Goal: Register for event/course

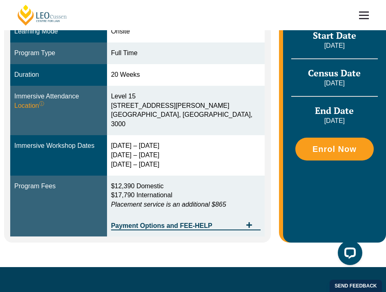
scroll to position [254, 0]
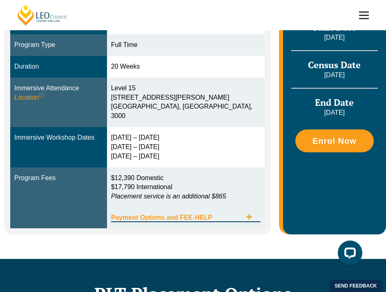
click at [247, 214] on icon "Tabs. Open items with Enter or Space, close with Escape and navigate using the …" at bounding box center [249, 217] width 7 height 7
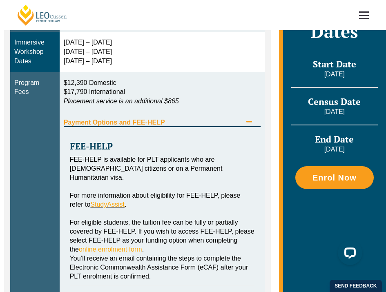
scroll to position [354, 0]
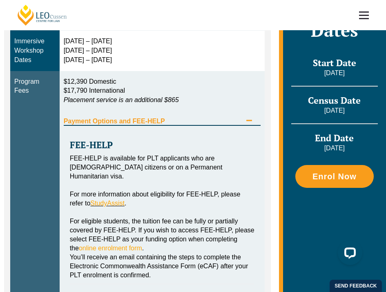
click at [249, 124] on icon "Tabs. Open items with Enter or Space, close with Escape and navigate using the …" at bounding box center [249, 120] width 7 height 7
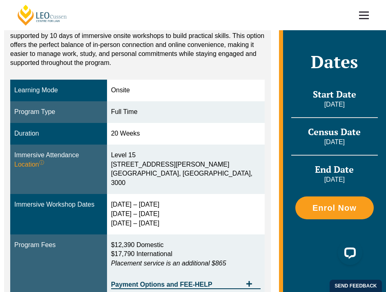
scroll to position [184, 0]
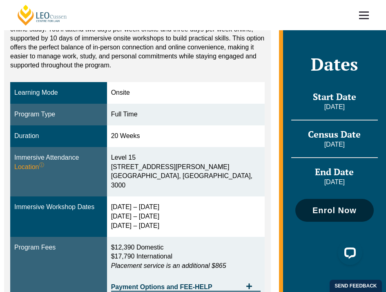
click at [314, 214] on link "Enrol Now" at bounding box center [334, 210] width 78 height 23
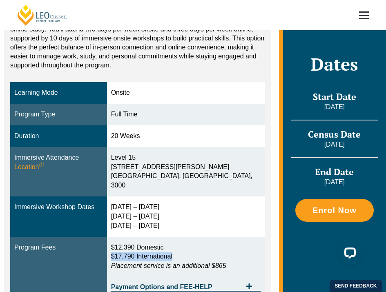
drag, startPoint x: 130, startPoint y: 243, endPoint x: 213, endPoint y: 241, distance: 82.9
click at [213, 243] on p "$12,390 Domestic $17,790 International Placement service is an additional $865" at bounding box center [185, 257] width 149 height 28
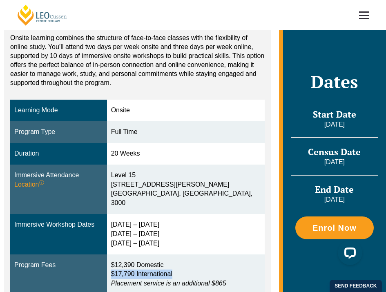
scroll to position [170, 0]
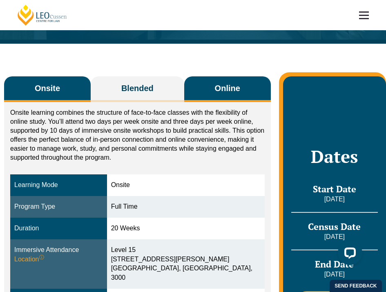
click at [240, 87] on span "Online" at bounding box center [227, 87] width 25 height 11
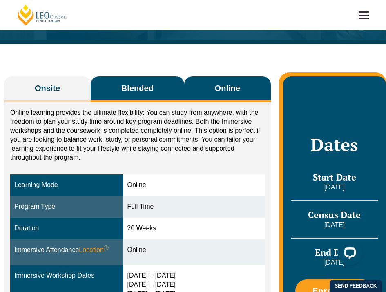
click at [156, 84] on button "Blended" at bounding box center [138, 89] width 94 height 26
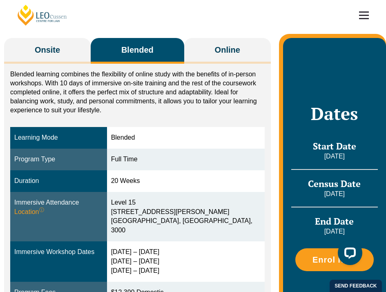
scroll to position [134, 0]
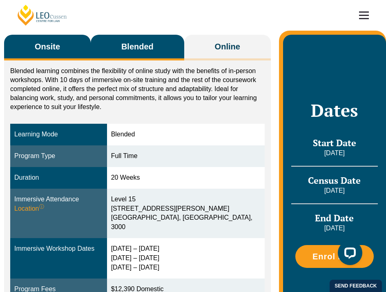
click at [67, 52] on button "Onsite" at bounding box center [47, 48] width 87 height 26
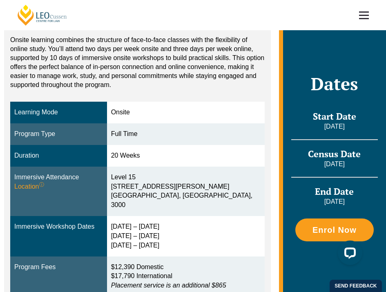
scroll to position [184, 0]
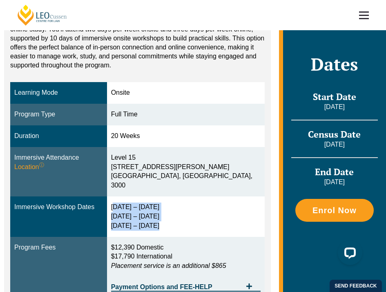
drag, startPoint x: 130, startPoint y: 195, endPoint x: 173, endPoint y: 211, distance: 45.9
click at [173, 211] on div "2 – 5 Feb 2026 14 – 16 Apr 2026 2 – 4 Jun 2026" at bounding box center [185, 217] width 149 height 28
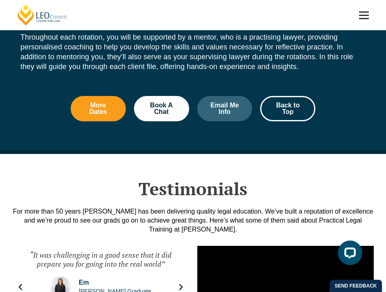
scroll to position [991, 0]
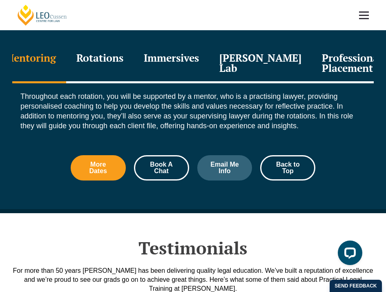
click at [166, 161] on span "Book A Chat" at bounding box center [161, 167] width 33 height 13
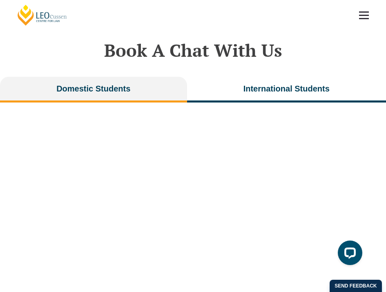
scroll to position [1659, 0]
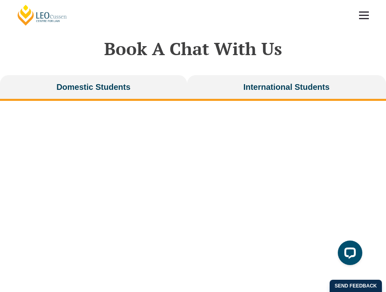
click at [234, 93] on div "Domestic Students International Students" at bounding box center [193, 233] width 386 height 316
click at [239, 80] on button "International Students" at bounding box center [286, 88] width 199 height 26
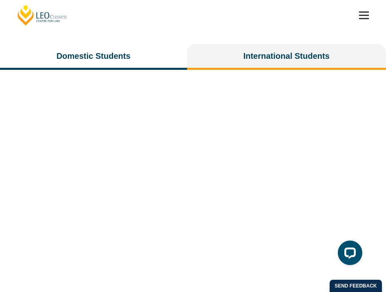
scroll to position [1682, 0]
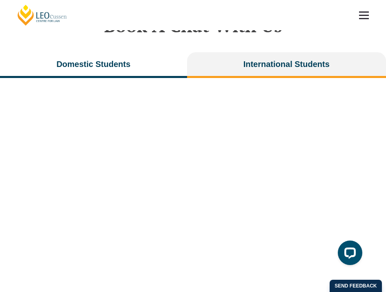
scroll to position [991, 0]
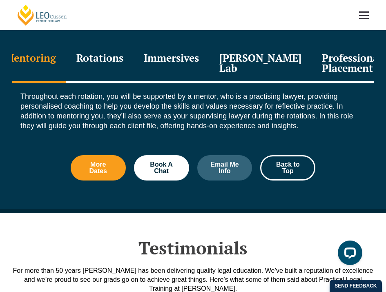
click at [320, 45] on div "Professional Placement" at bounding box center [352, 64] width 80 height 39
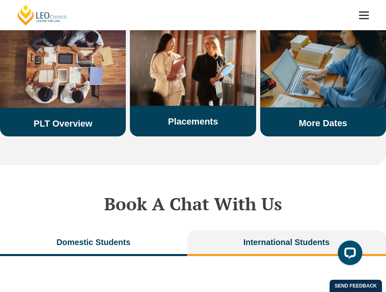
scroll to position [1533, 0]
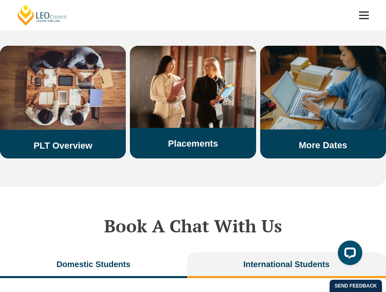
click at [316, 75] on img at bounding box center [323, 88] width 126 height 84
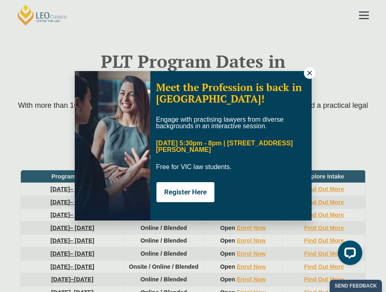
click at [308, 69] on icon at bounding box center [309, 72] width 7 height 7
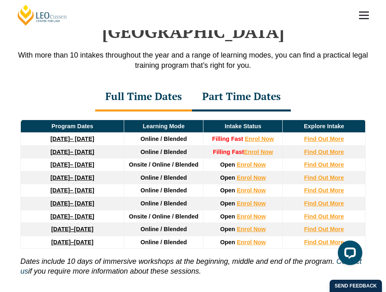
scroll to position [1012, 0]
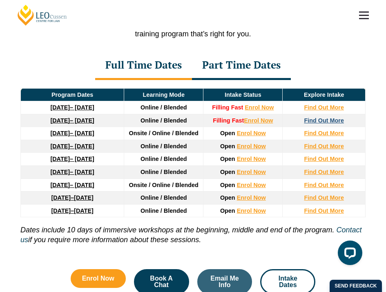
click at [316, 117] on strong "Find Out More" at bounding box center [324, 120] width 40 height 7
click at [313, 130] on strong "Find Out More" at bounding box center [324, 133] width 40 height 7
